Goal: Task Accomplishment & Management: Manage account settings

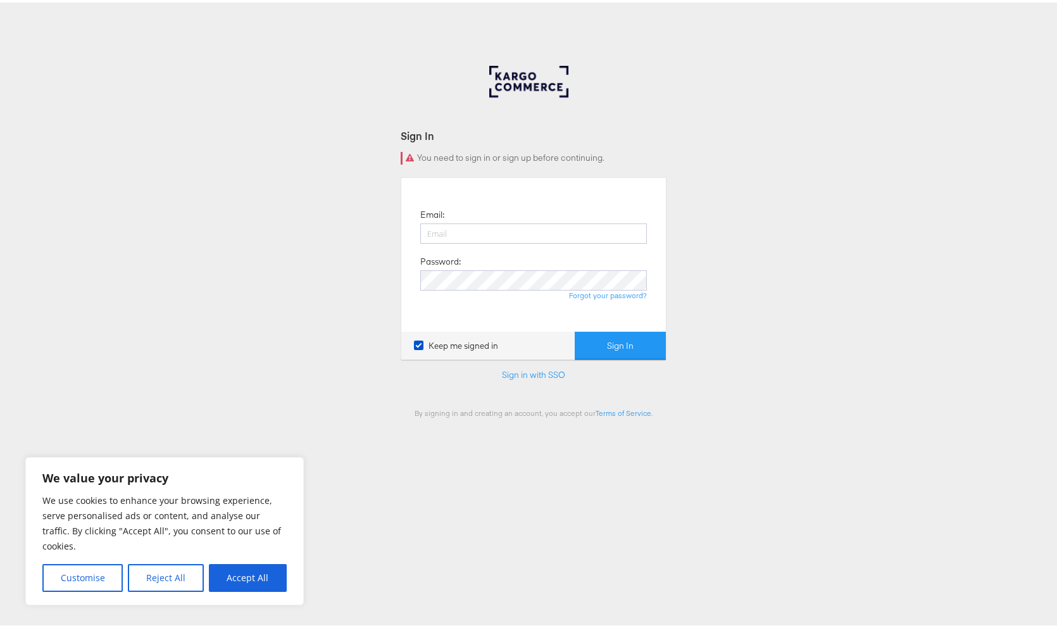
click at [504, 77] on div at bounding box center [533, 88] width 89 height 51
click at [506, 71] on div at bounding box center [533, 88] width 89 height 51
click at [614, 415] on div "Sign In You need to sign in or sign up before continuing. Email: Password: Forg…" at bounding box center [533, 379] width 1066 height 633
click at [608, 412] on link "Terms of Service" at bounding box center [623, 410] width 56 height 9
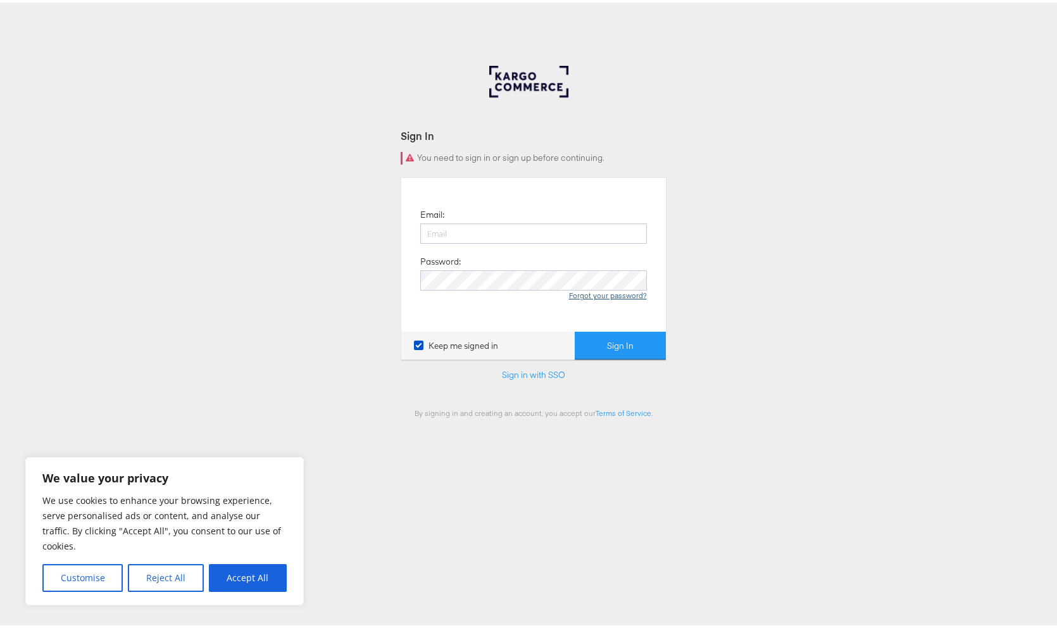
click at [616, 289] on link "Forgot your password?" at bounding box center [608, 292] width 78 height 9
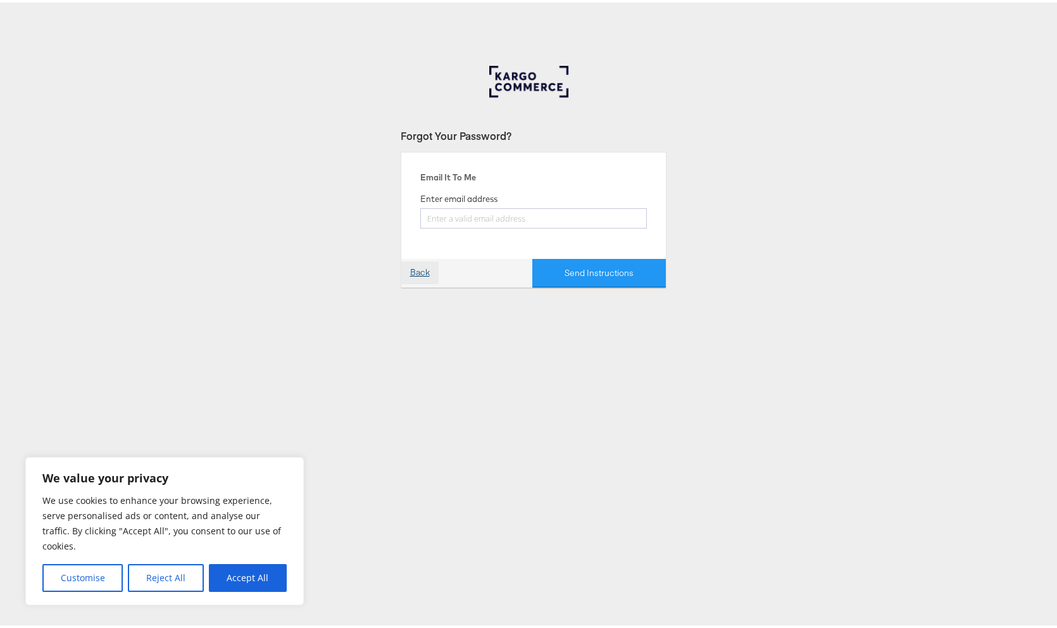
click at [432, 270] on link "Back" at bounding box center [419, 270] width 37 height 23
